Goal: Transaction & Acquisition: Purchase product/service

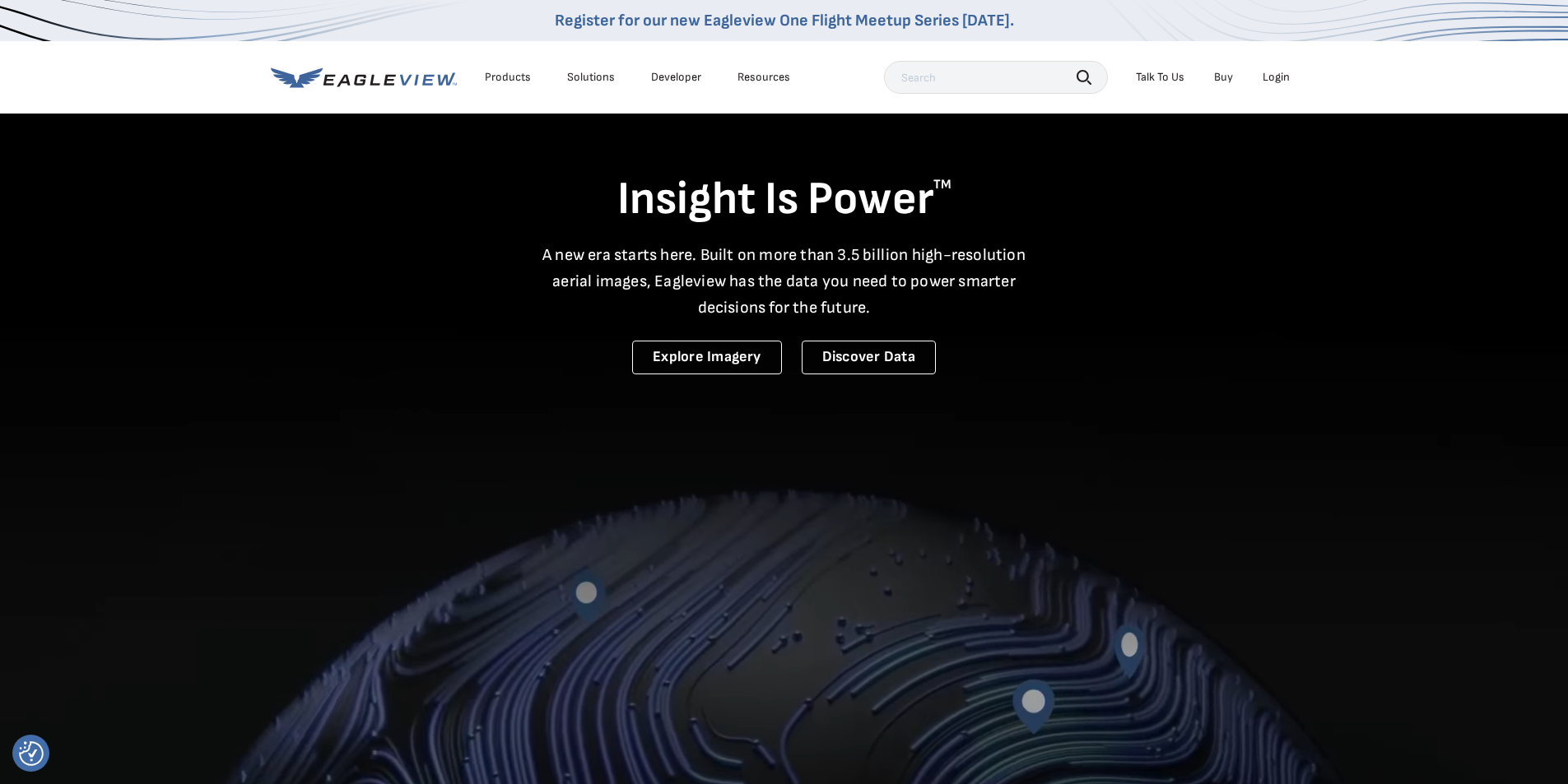
click at [1278, 76] on div "Login" at bounding box center [1276, 77] width 28 height 15
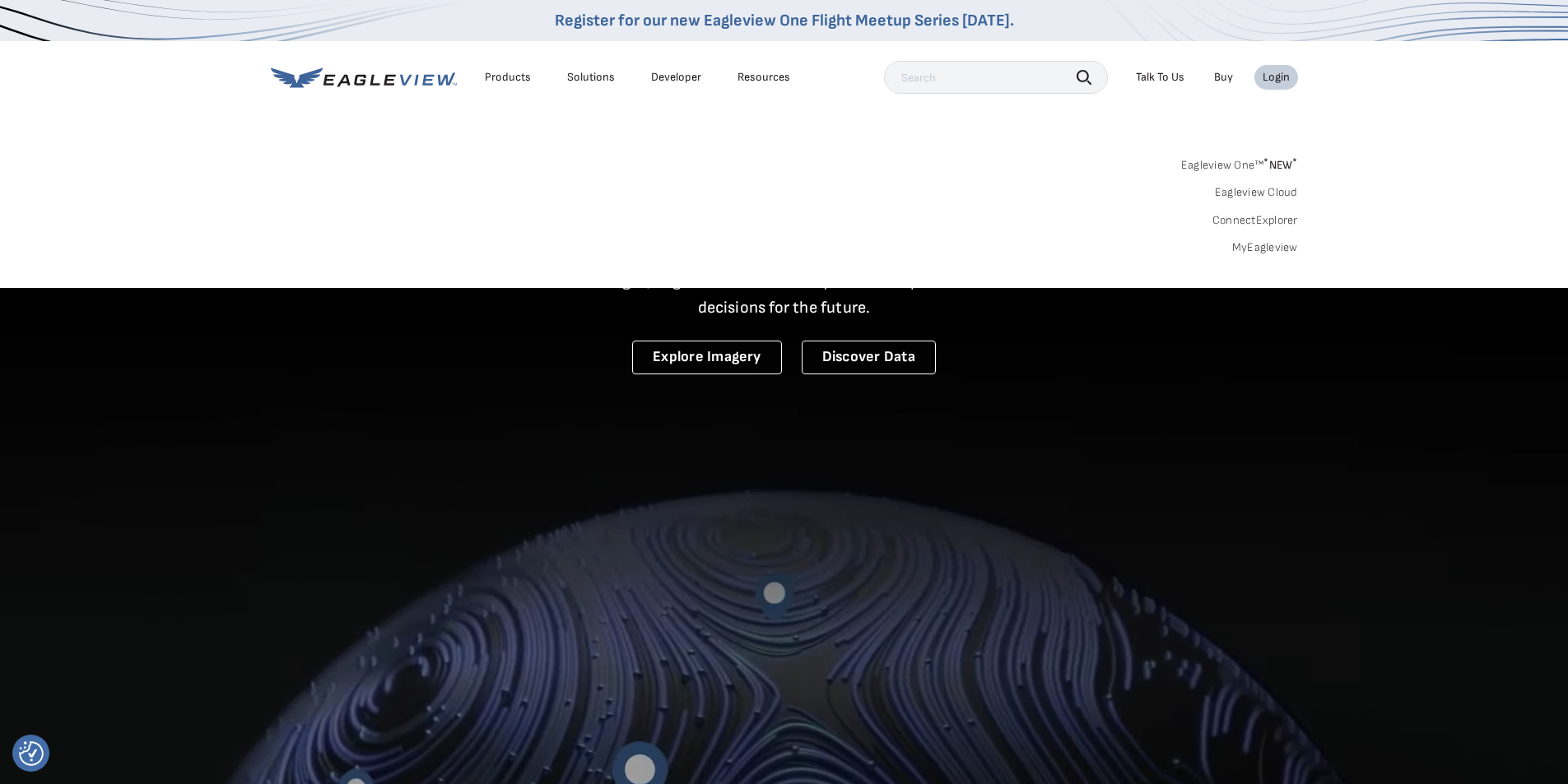
click at [1281, 79] on div "Login" at bounding box center [1276, 77] width 28 height 15
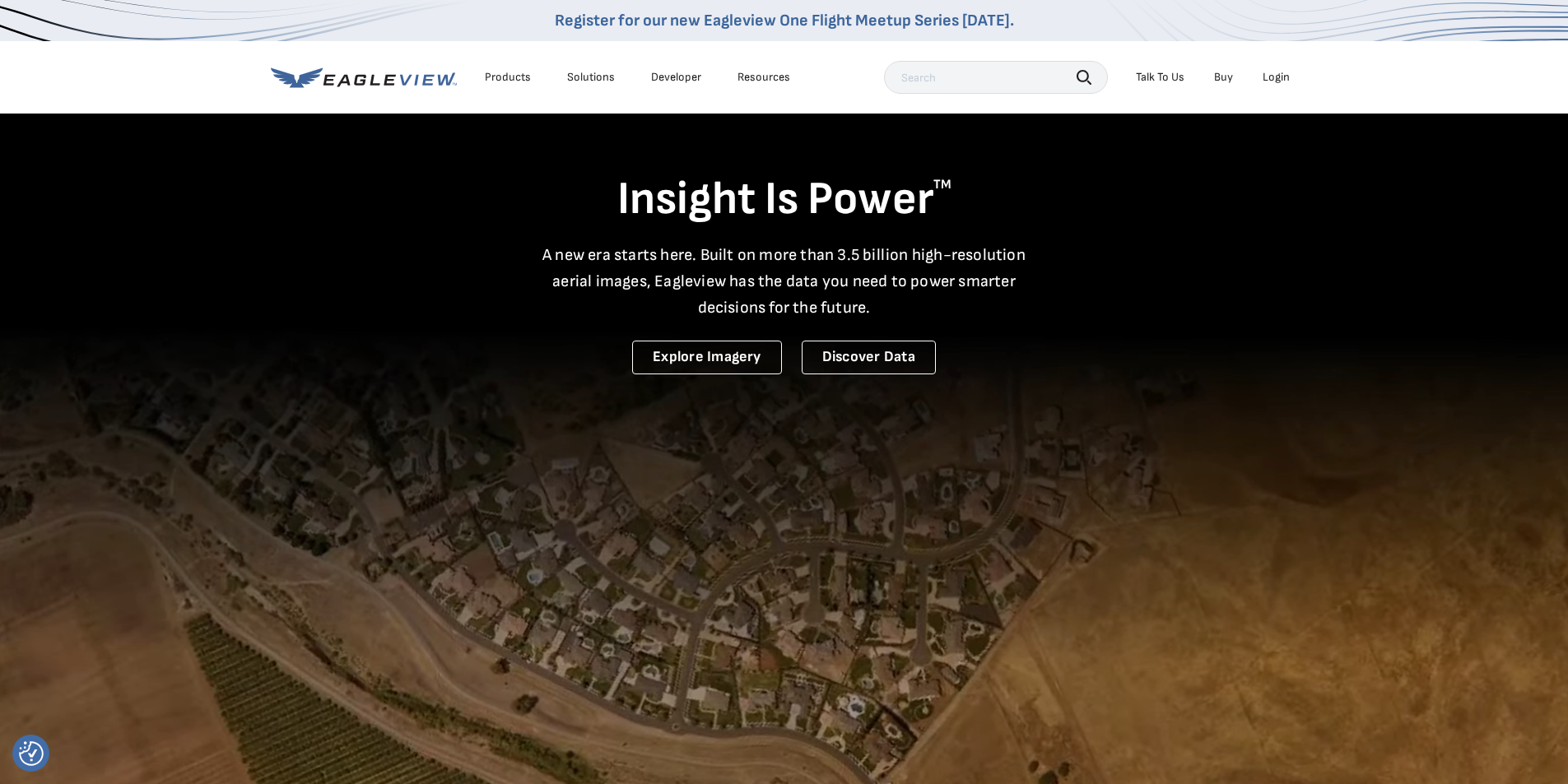
click at [1281, 79] on div "Login" at bounding box center [1276, 77] width 28 height 15
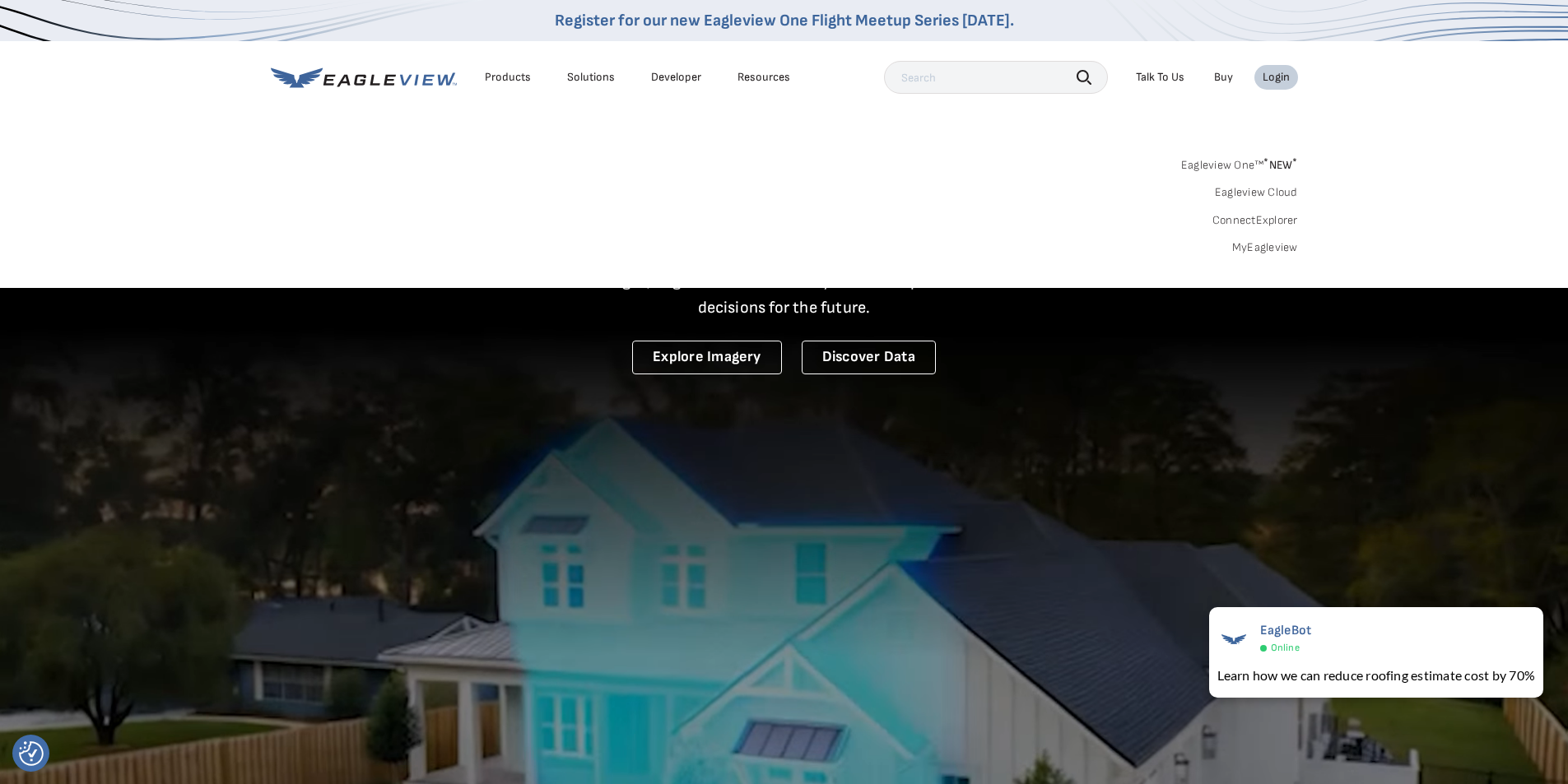
click at [1264, 254] on div "Search Products Our Product Areas Imagery 1-Inch GSD Aerial Imagery *" at bounding box center [784, 210] width 1568 height 155
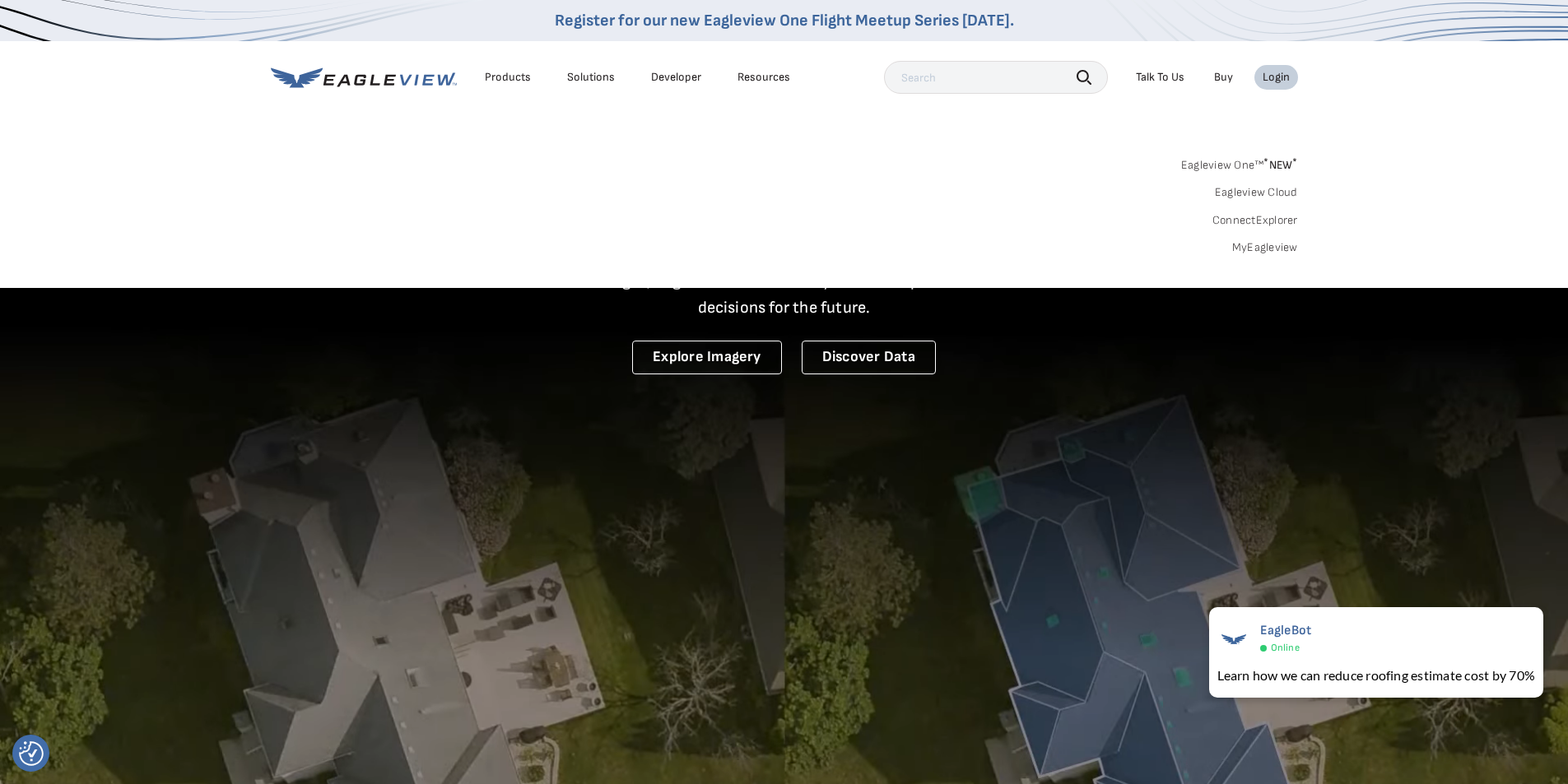
click at [1261, 238] on div "Eagleview One™ * NEW * Eagleview Cloud ConnectExplorer MyEagleview" at bounding box center [784, 204] width 1027 height 102
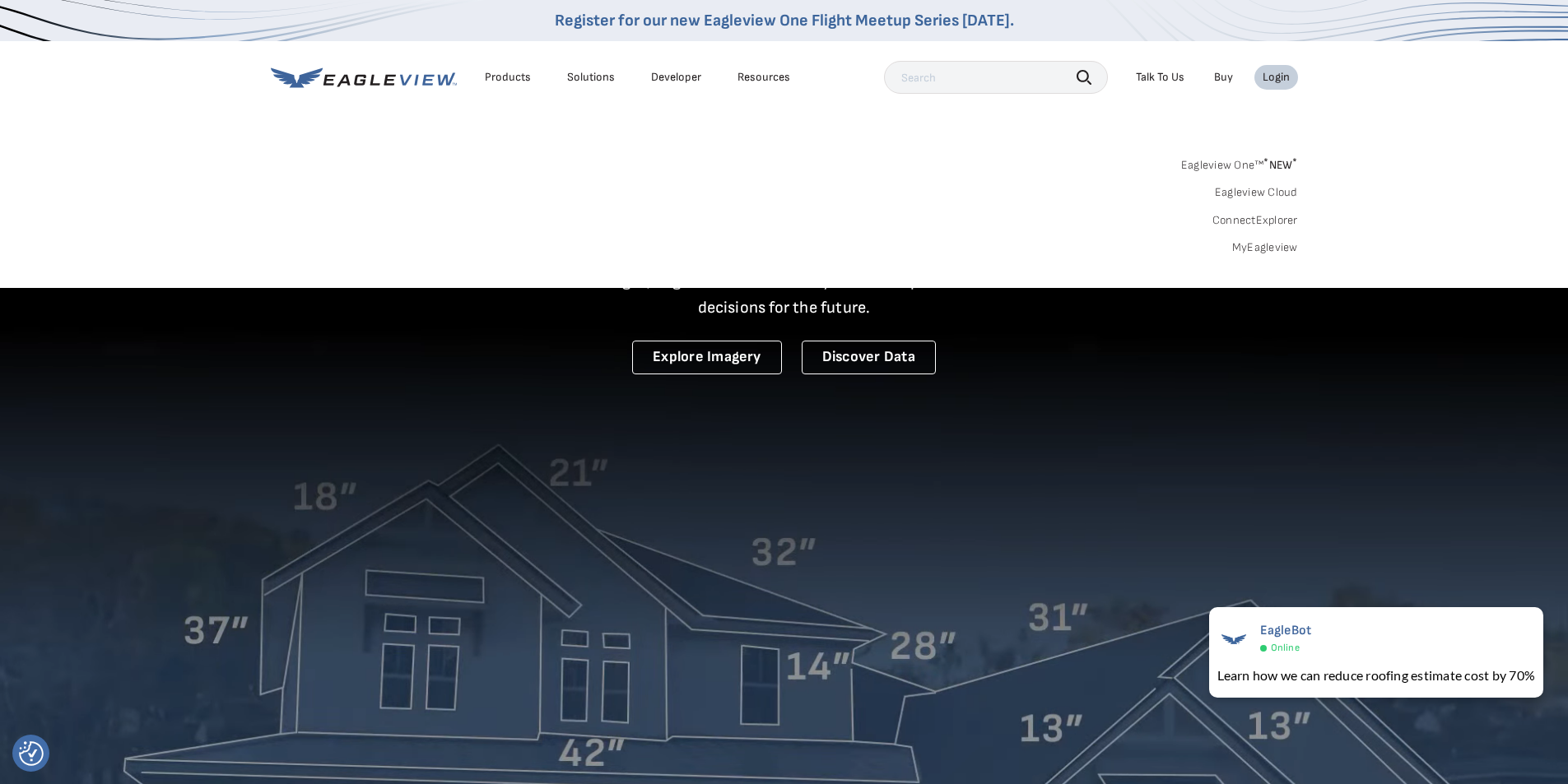
click at [1267, 249] on link "MyEagleview" at bounding box center [1264, 247] width 66 height 15
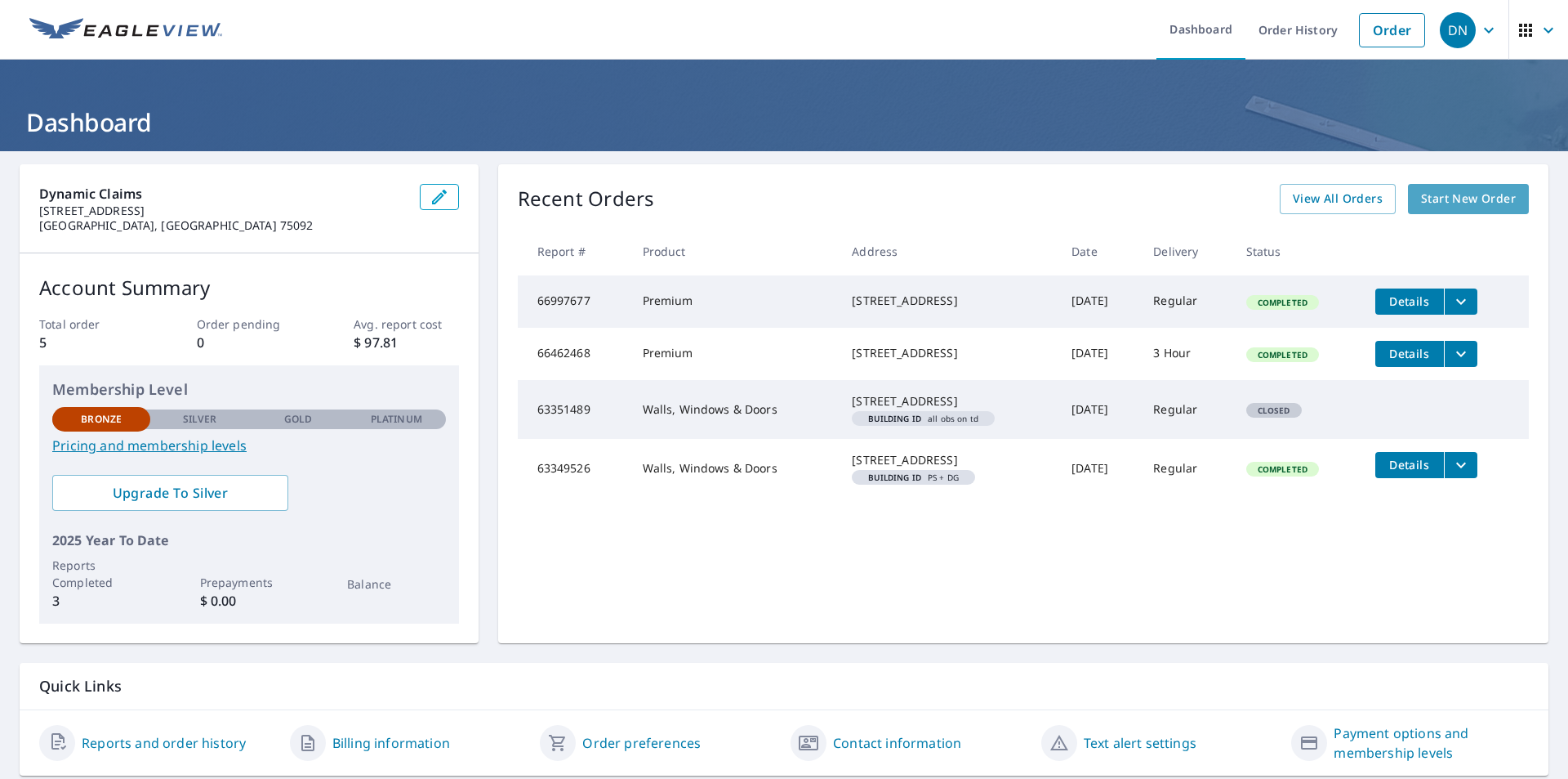
click at [1442, 194] on span "Start New Order" at bounding box center [1468, 199] width 95 height 21
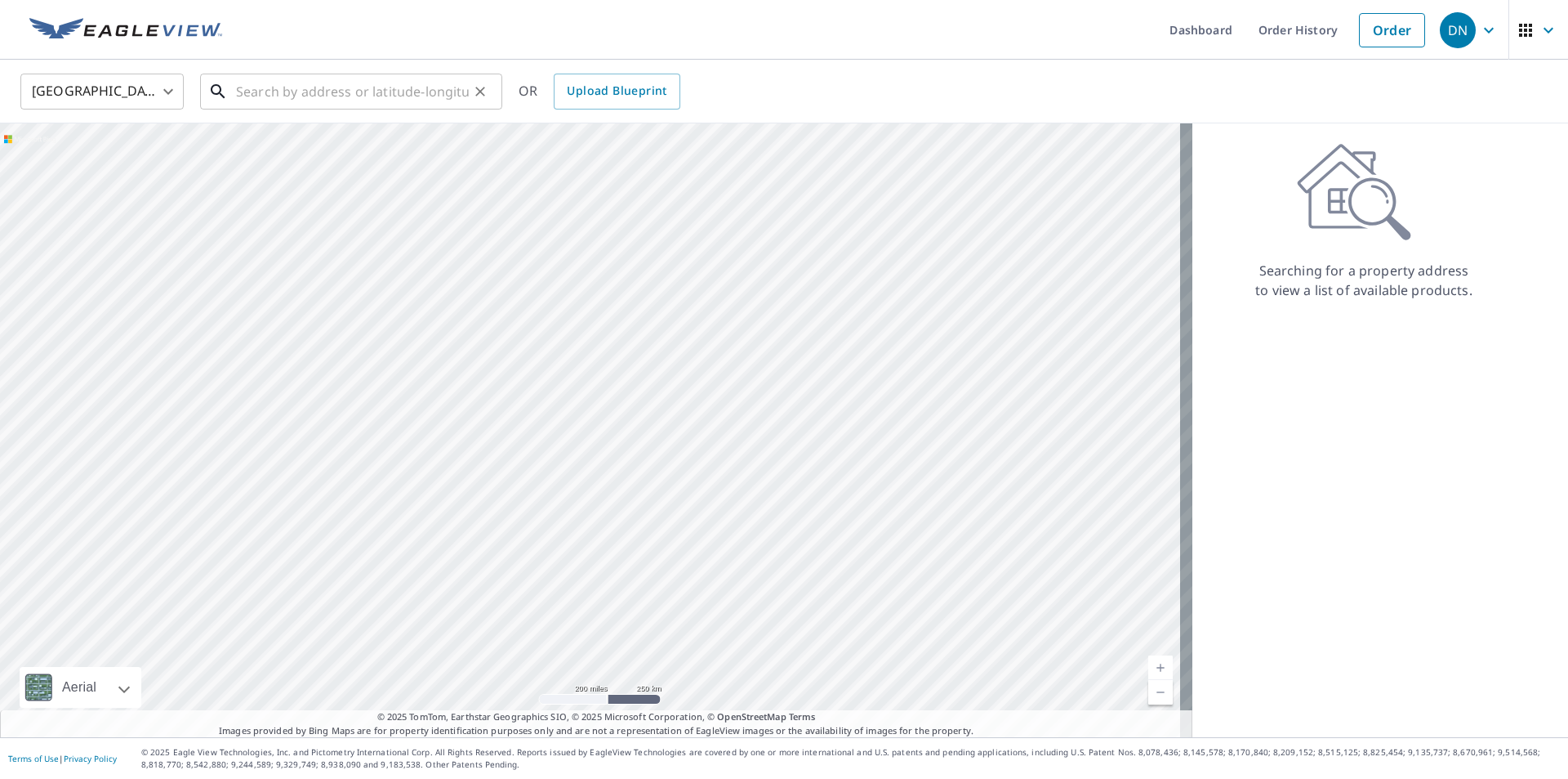
click at [286, 91] on input "text" at bounding box center [352, 91] width 233 height 46
type input "2"
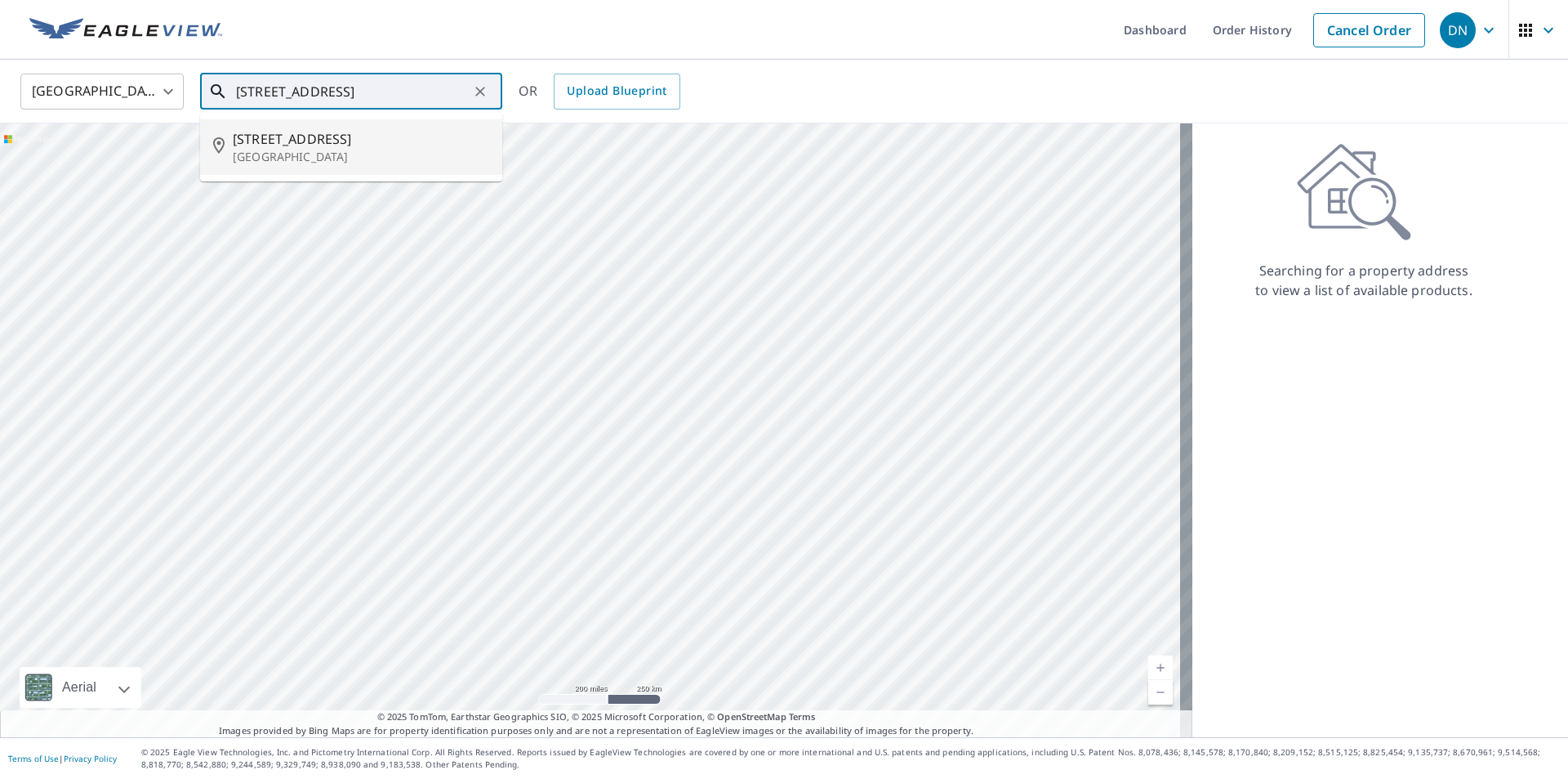
click at [348, 137] on span "[STREET_ADDRESS]" at bounding box center [361, 139] width 256 height 20
type input "[STREET_ADDRESS]"
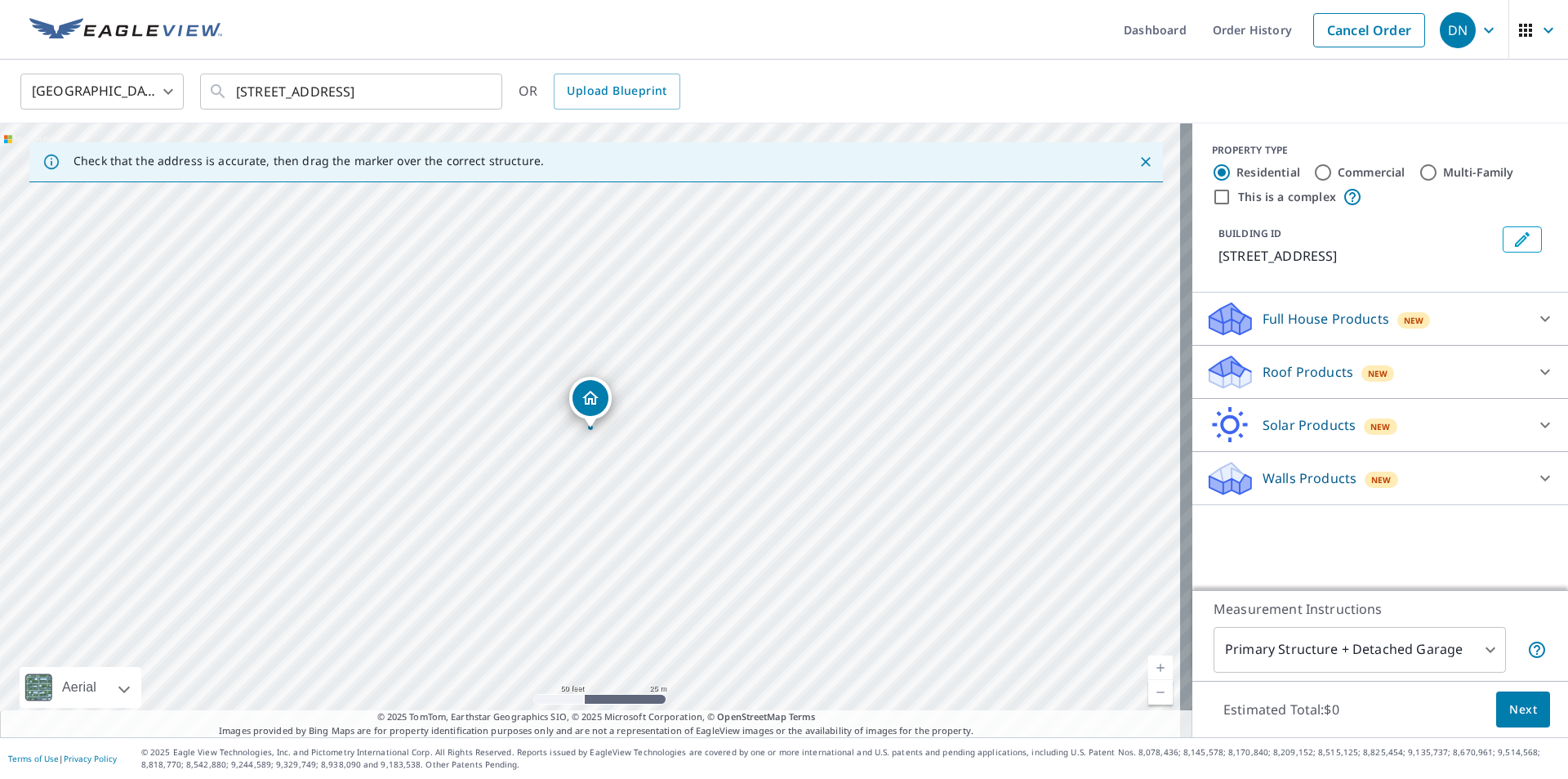
click at [1536, 378] on icon at bounding box center [1546, 372] width 20 height 20
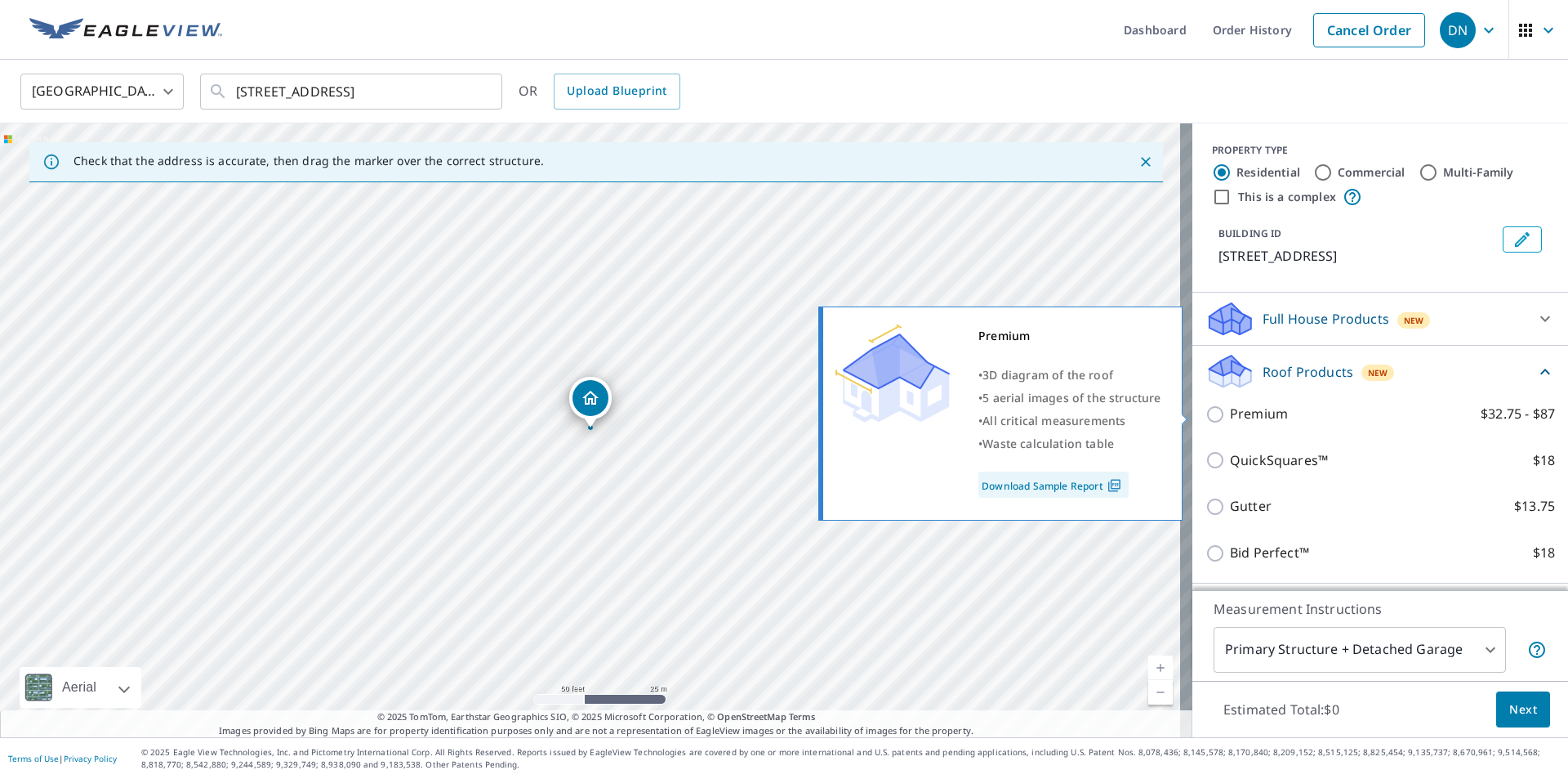
click at [1237, 417] on p "Premium" at bounding box center [1259, 414] width 58 height 21
click at [1231, 417] on input "Premium $32.75 - $87" at bounding box center [1218, 414] width 24 height 20
checkbox input "true"
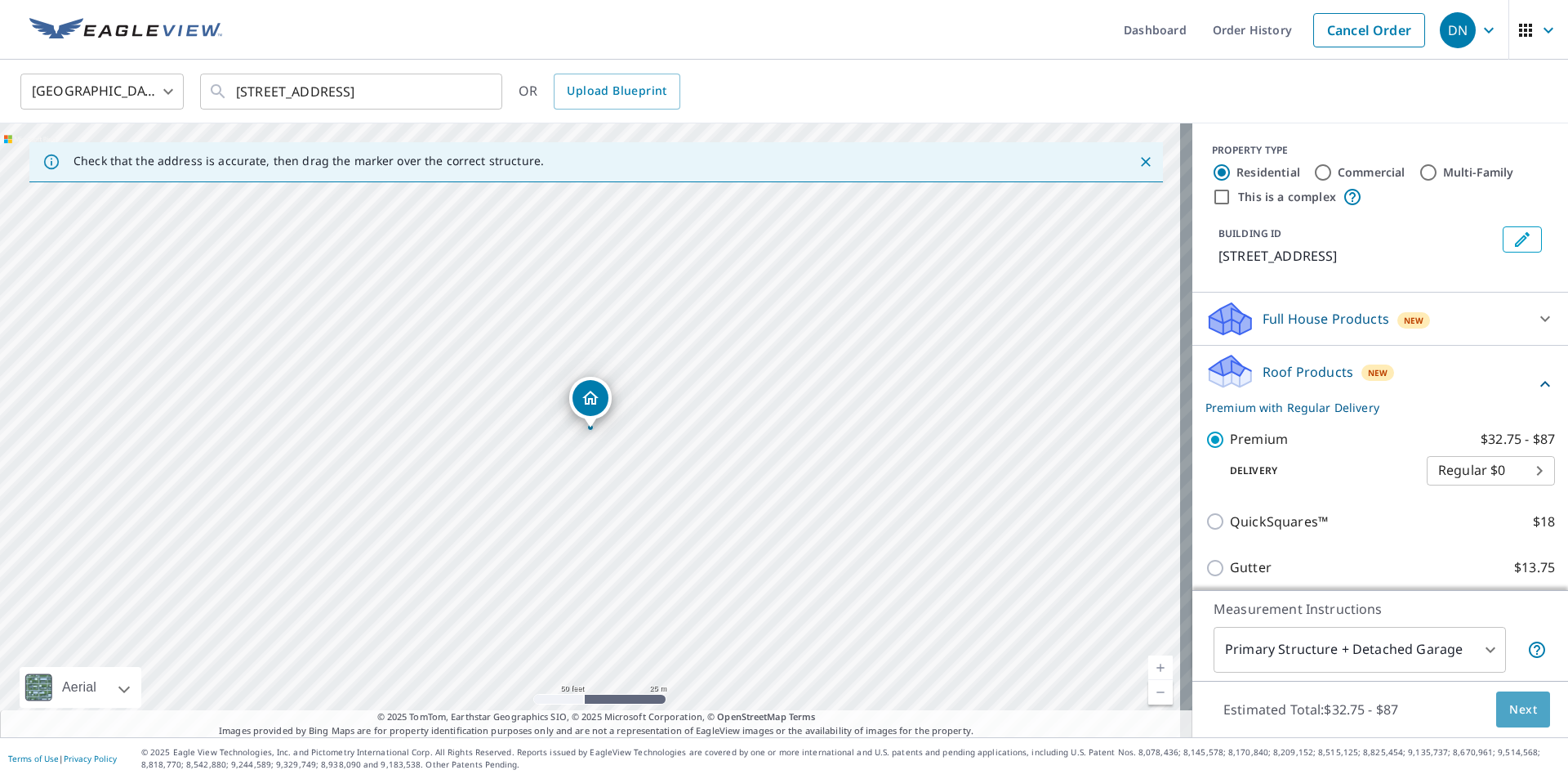
click at [1518, 710] on span "Next" at bounding box center [1523, 710] width 27 height 21
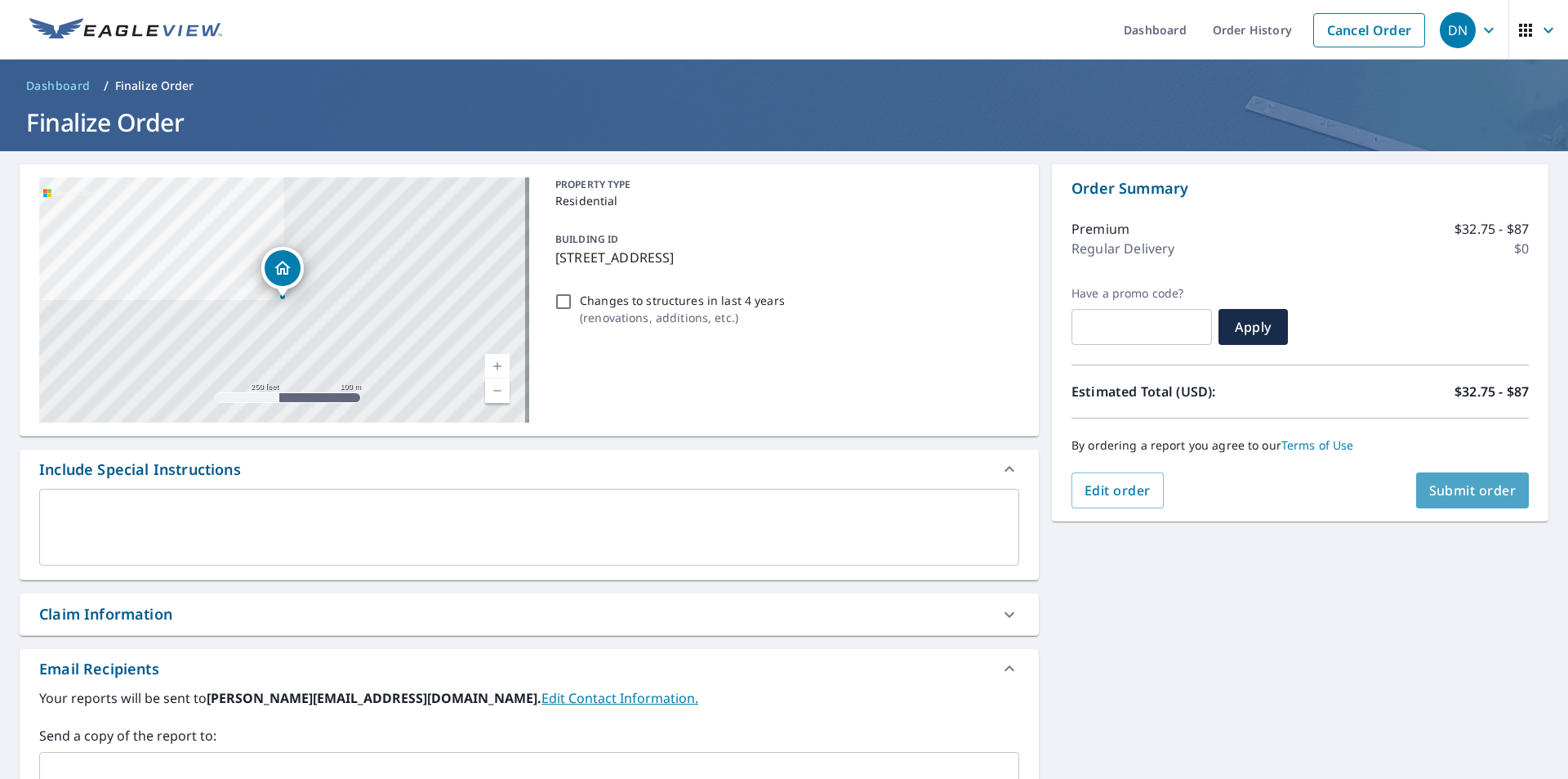
click at [1473, 494] on span "Submit order" at bounding box center [1472, 490] width 87 height 18
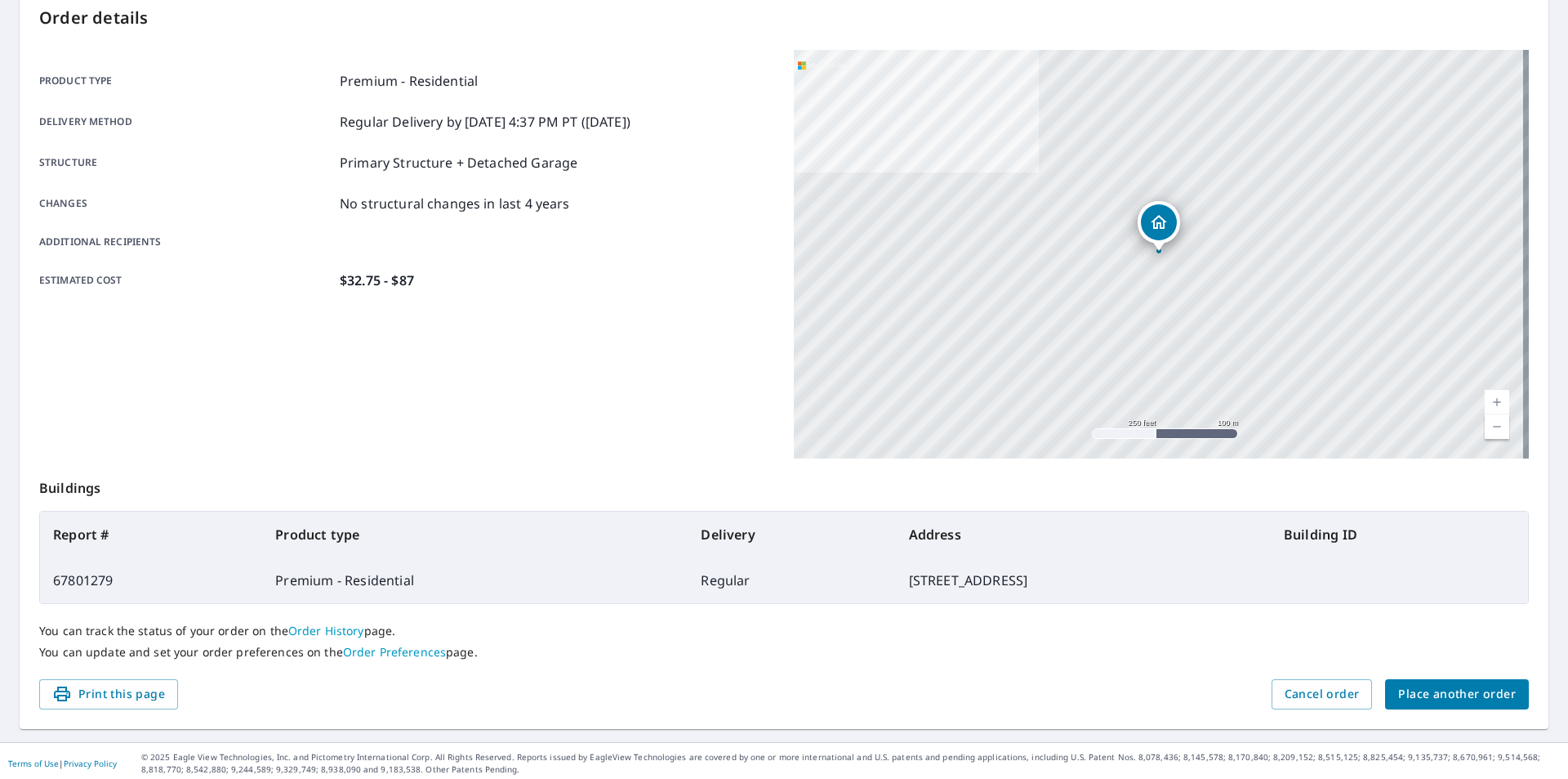
scroll to position [183, 0]
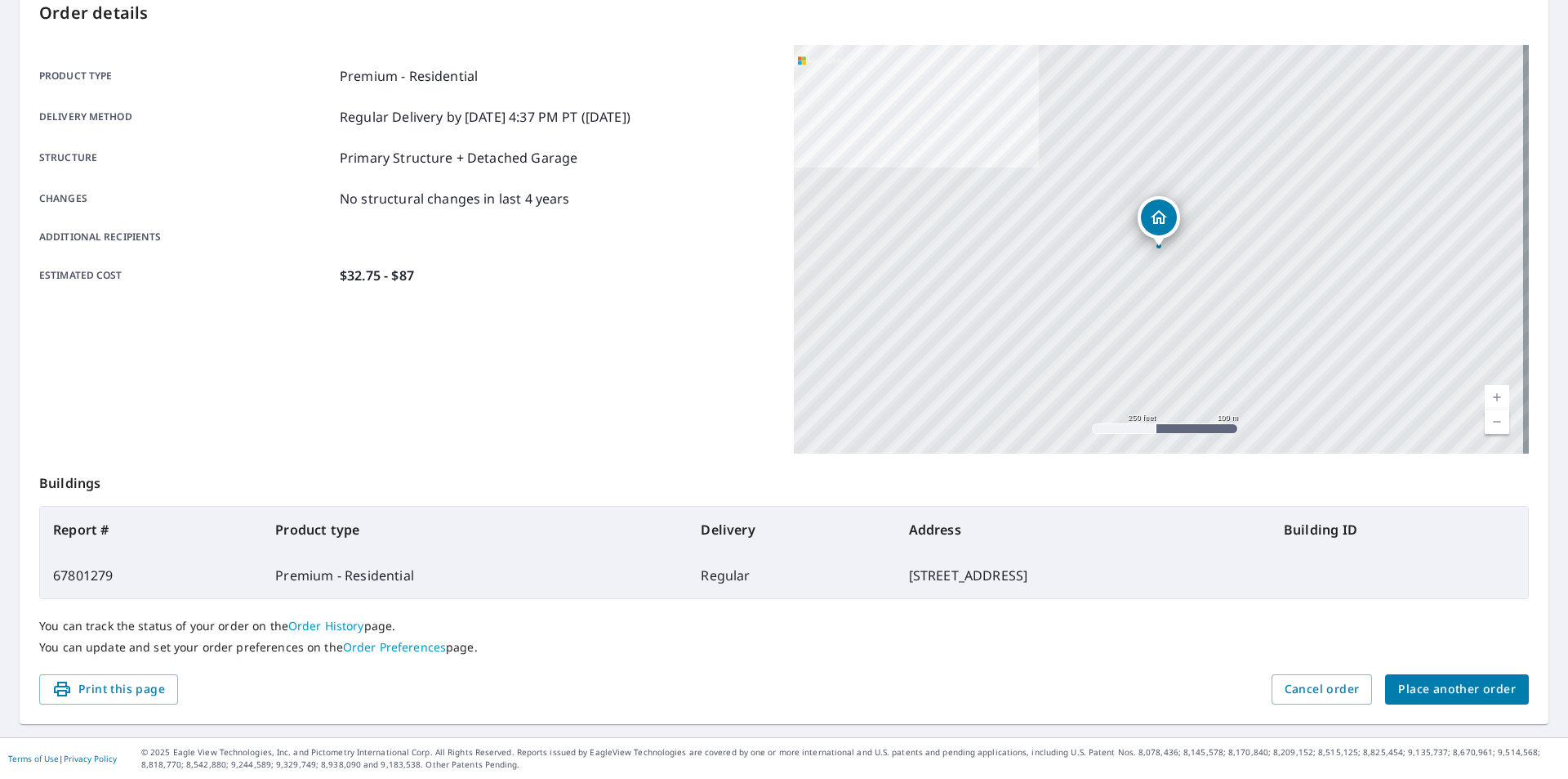
click at [1439, 687] on span "Place another order" at bounding box center [1457, 689] width 117 height 21
